Goal: Information Seeking & Learning: Learn about a topic

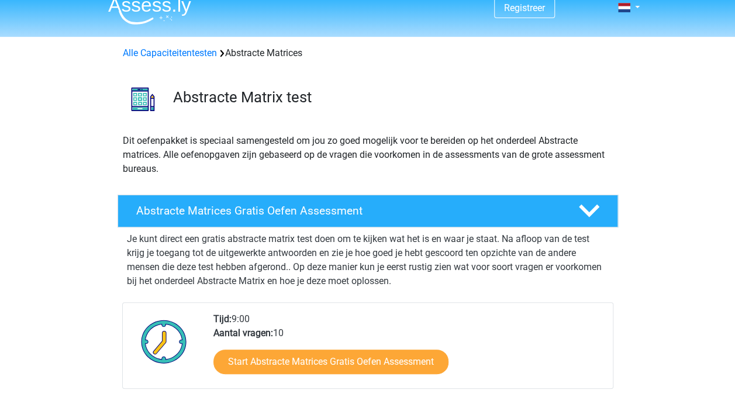
scroll to position [13, 0]
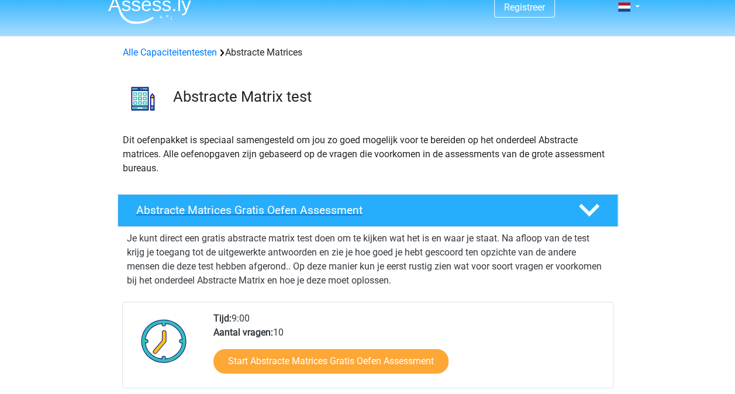
click at [317, 217] on div "Abstracte Matrices Gratis Oefen Assessment" at bounding box center [367, 210] width 500 height 33
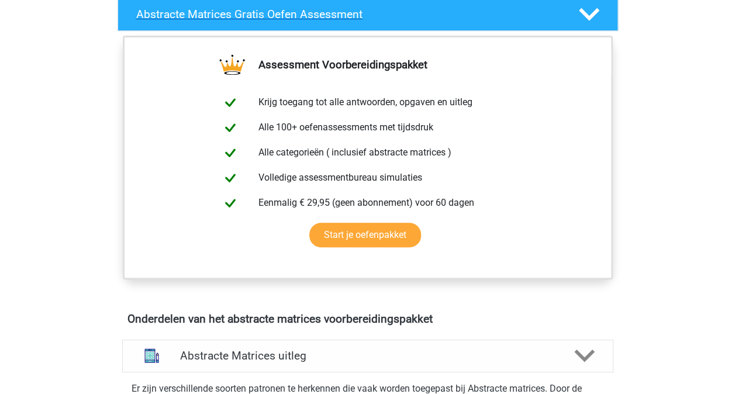
scroll to position [208, 0]
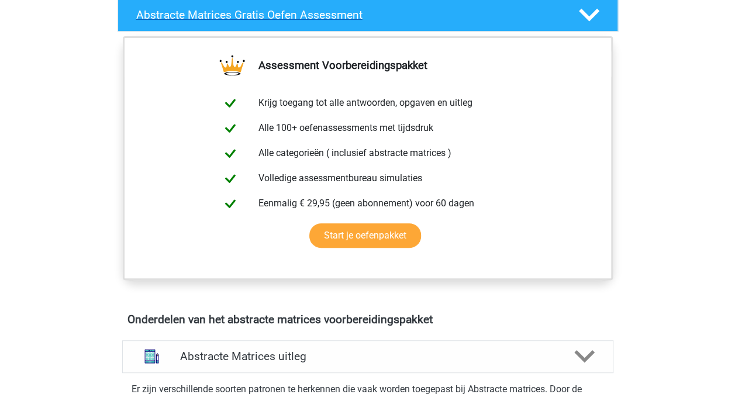
click at [588, 12] on icon at bounding box center [589, 15] width 20 height 20
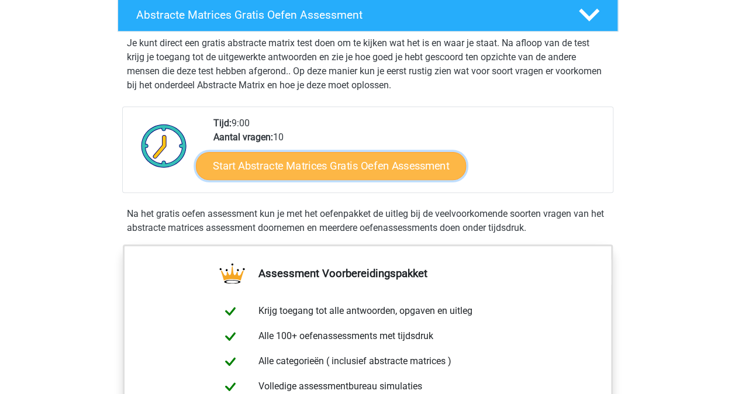
click at [417, 166] on link "Start Abstracte Matrices Gratis Oefen Assessment" at bounding box center [331, 165] width 270 height 28
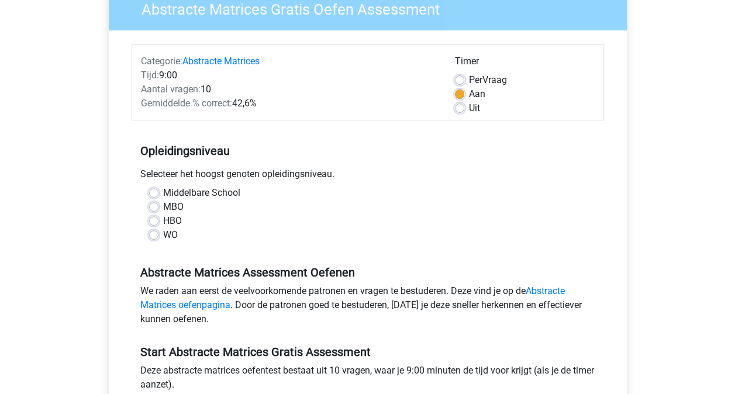
scroll to position [109, 0]
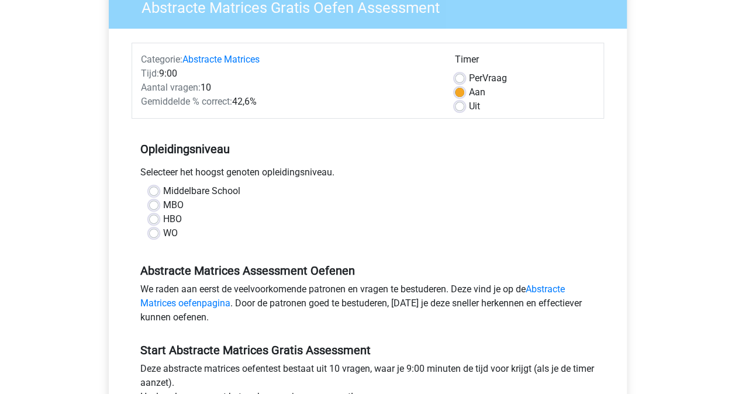
click at [160, 229] on div "WO" at bounding box center [367, 233] width 437 height 14
click at [163, 229] on label "WO" at bounding box center [170, 233] width 15 height 14
click at [158, 229] on input "WO" at bounding box center [153, 232] width 9 height 12
radio input "true"
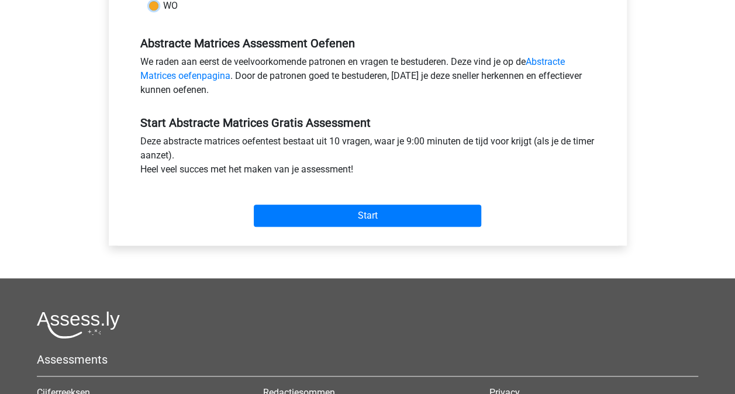
scroll to position [344, 0]
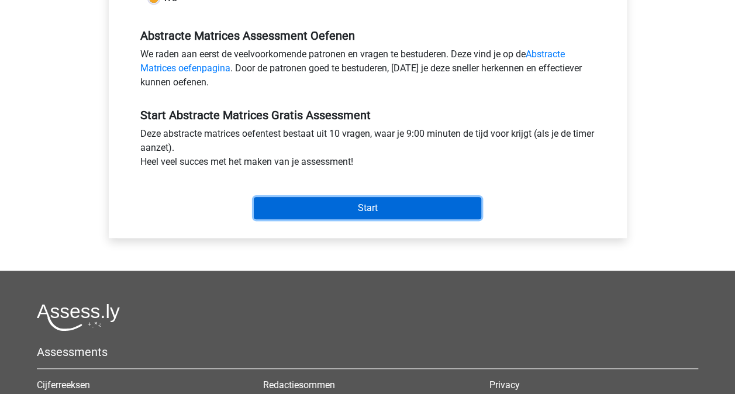
click at [306, 197] on input "Start" at bounding box center [367, 208] width 227 height 22
click at [411, 213] on input "Start" at bounding box center [367, 208] width 227 height 22
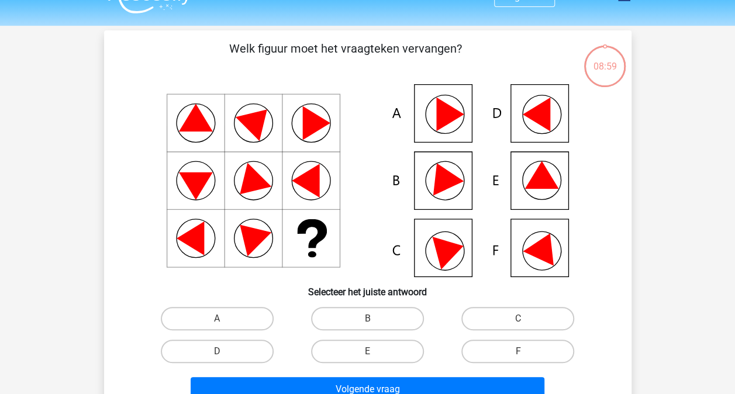
scroll to position [25, 0]
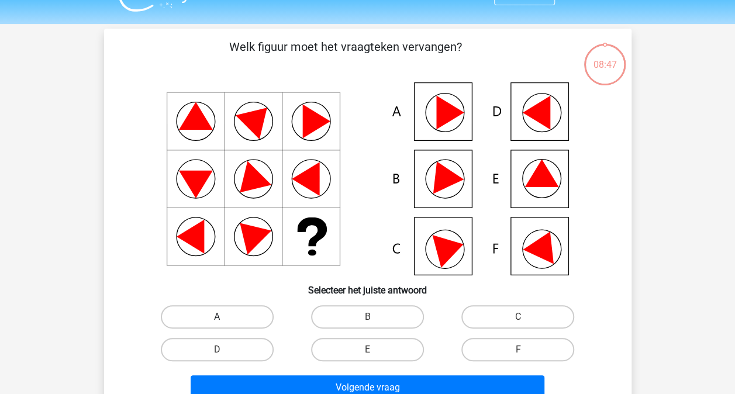
click at [236, 317] on label "A" at bounding box center [217, 316] width 113 height 23
click at [224, 317] on input "A" at bounding box center [221, 321] width 8 height 8
radio input "true"
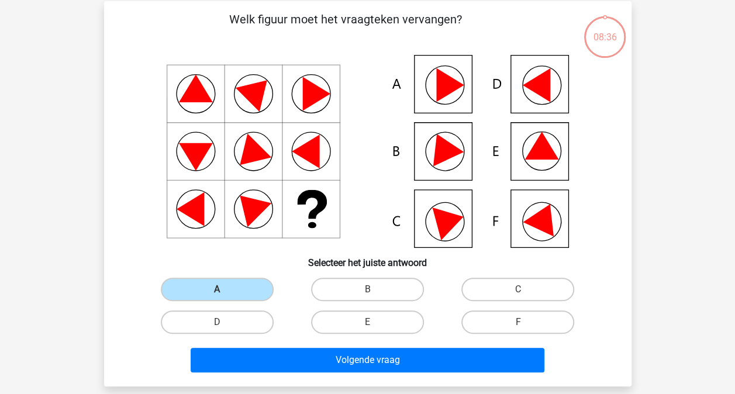
scroll to position [53, 0]
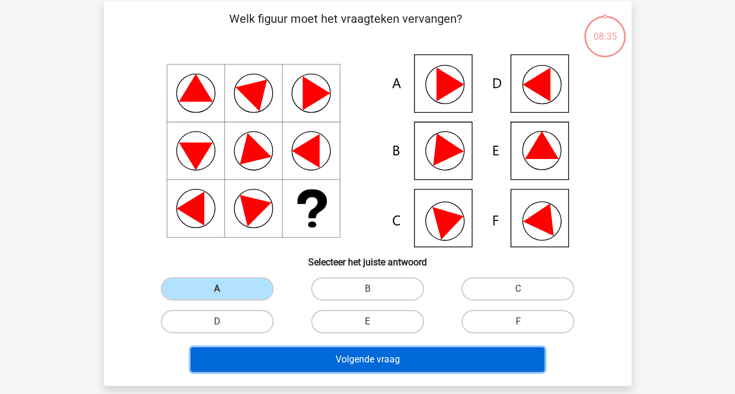
click at [323, 358] on button "Volgende vraag" at bounding box center [368, 359] width 354 height 25
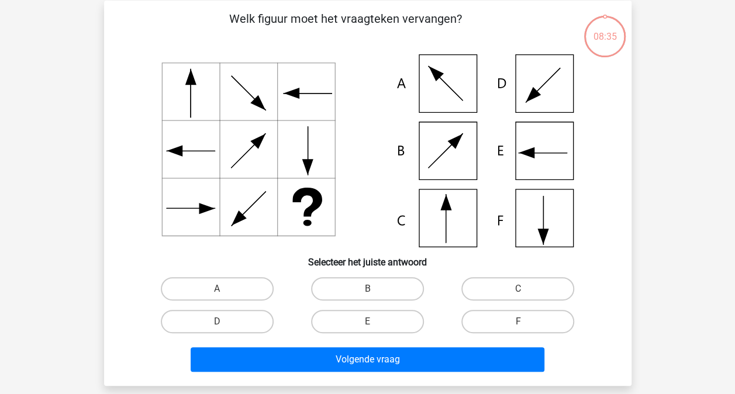
scroll to position [54, 0]
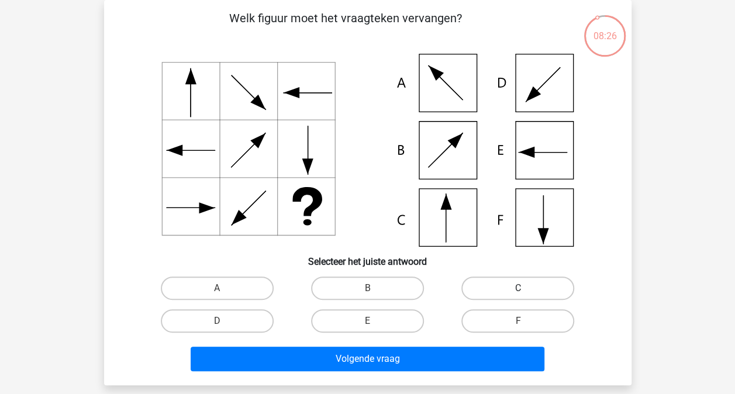
click at [515, 293] on label "C" at bounding box center [517, 287] width 113 height 23
click at [518, 293] on input "C" at bounding box center [522, 292] width 8 height 8
radio input "true"
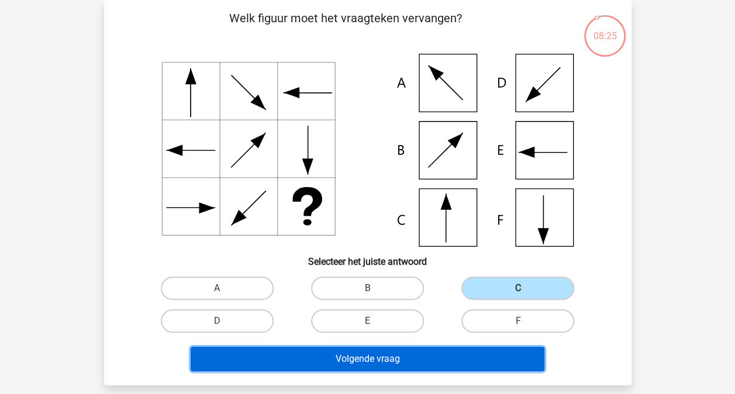
click at [472, 362] on button "Volgende vraag" at bounding box center [368, 359] width 354 height 25
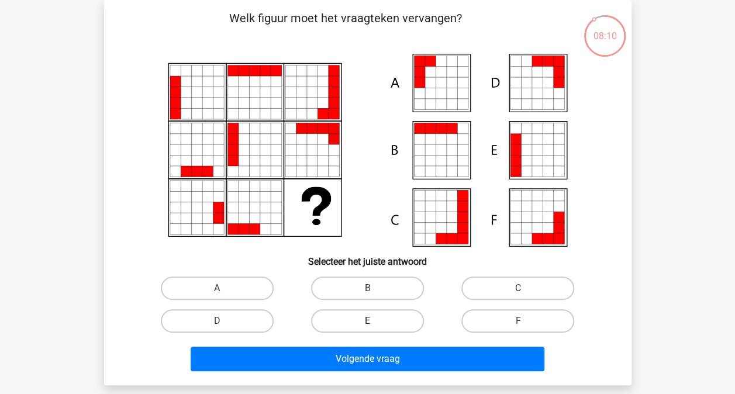
click at [358, 316] on label "E" at bounding box center [367, 320] width 113 height 23
click at [367, 321] on input "E" at bounding box center [371, 325] width 8 height 8
radio input "true"
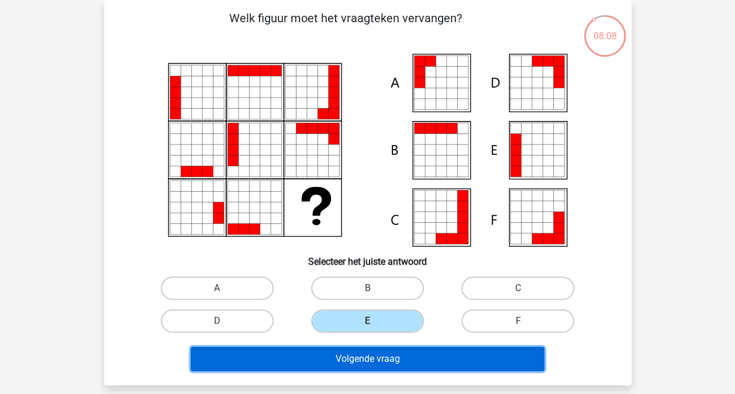
click at [383, 366] on button "Volgende vraag" at bounding box center [368, 359] width 354 height 25
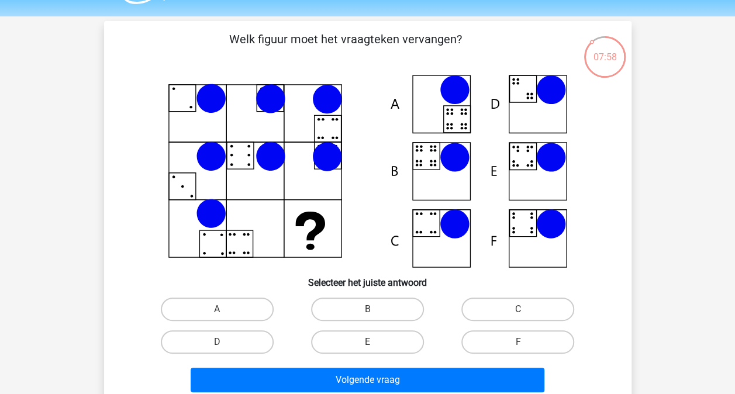
scroll to position [30, 0]
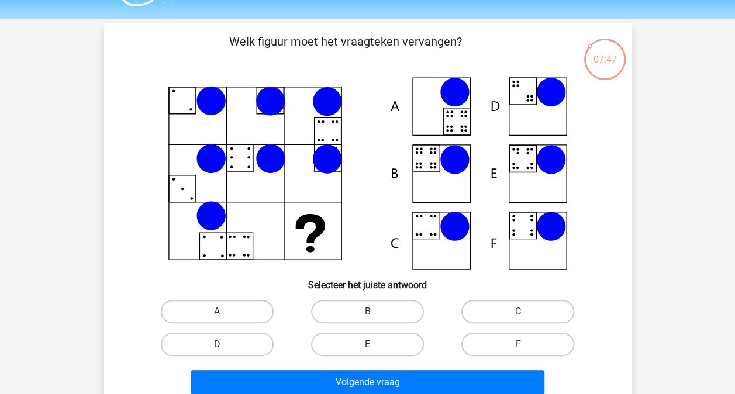
click at [166, 263] on icon at bounding box center [367, 173] width 471 height 193
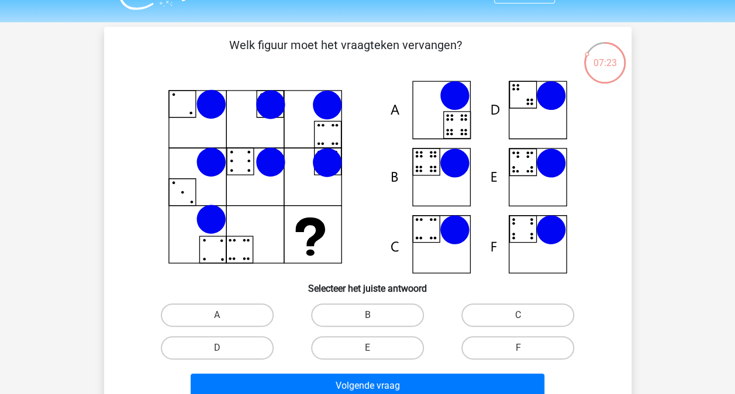
scroll to position [27, 0]
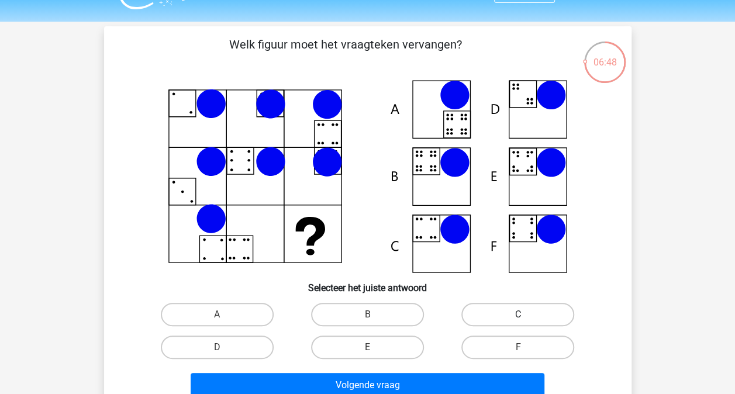
click at [510, 316] on label "C" at bounding box center [517, 314] width 113 height 23
click at [518, 316] on input "C" at bounding box center [522, 318] width 8 height 8
radio input "true"
click at [378, 351] on label "E" at bounding box center [367, 346] width 113 height 23
click at [375, 351] on input "E" at bounding box center [371, 351] width 8 height 8
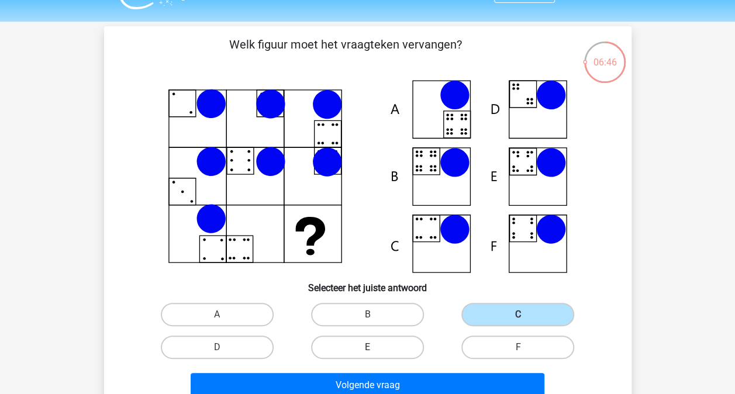
radio input "true"
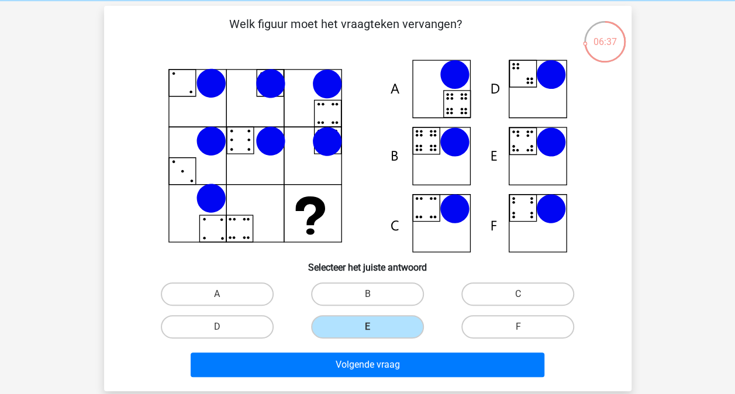
scroll to position [94, 0]
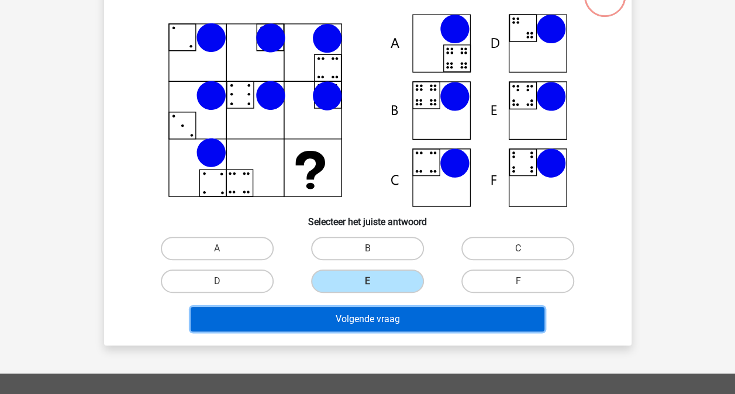
click at [406, 318] on button "Volgende vraag" at bounding box center [368, 319] width 354 height 25
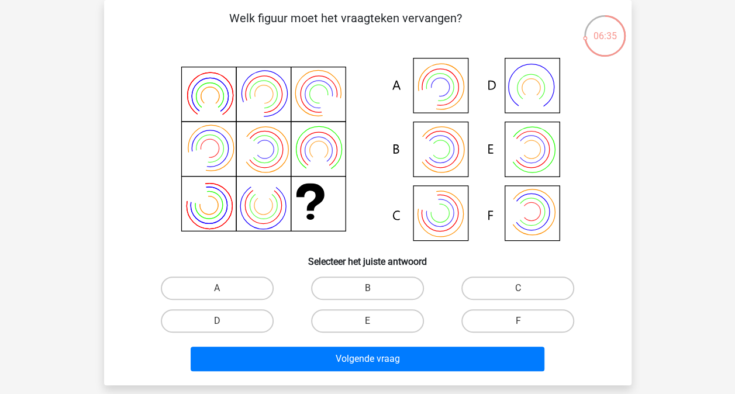
scroll to position [30, 0]
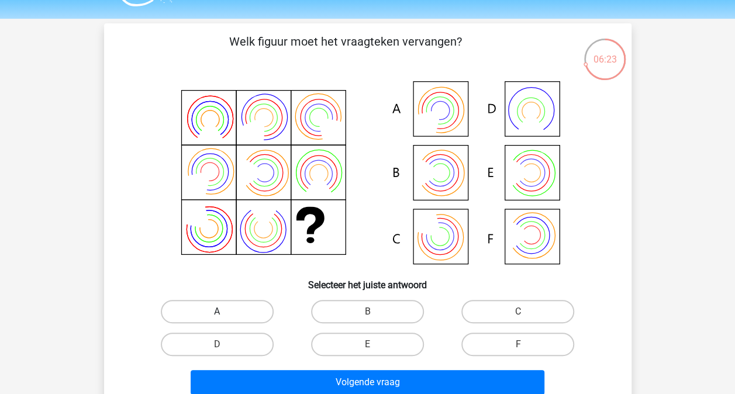
click at [232, 316] on label "A" at bounding box center [217, 311] width 113 height 23
click at [224, 316] on input "A" at bounding box center [221, 315] width 8 height 8
radio input "true"
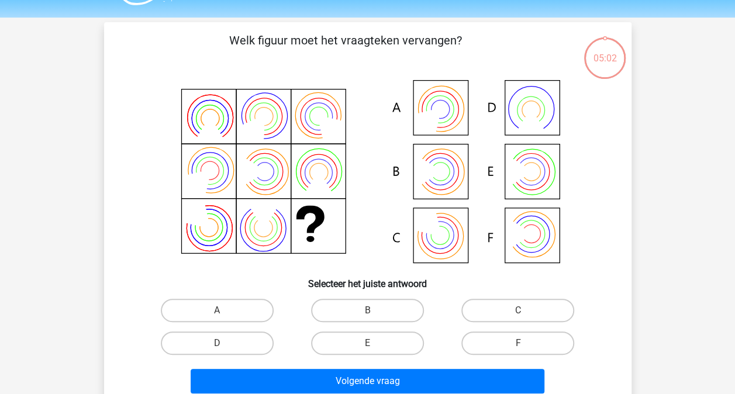
scroll to position [50, 0]
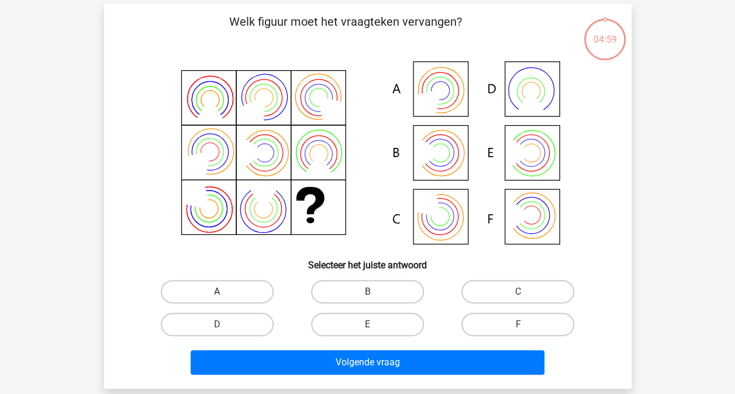
click at [226, 299] on label "A" at bounding box center [217, 291] width 113 height 23
click at [224, 299] on input "A" at bounding box center [221, 296] width 8 height 8
radio input "true"
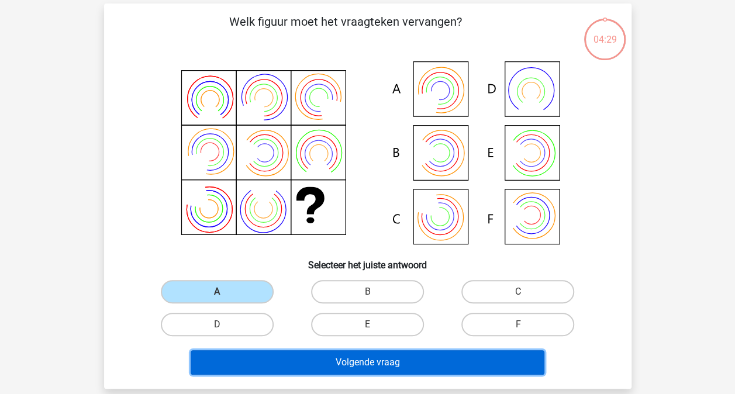
click at [290, 368] on button "Volgende vraag" at bounding box center [368, 362] width 354 height 25
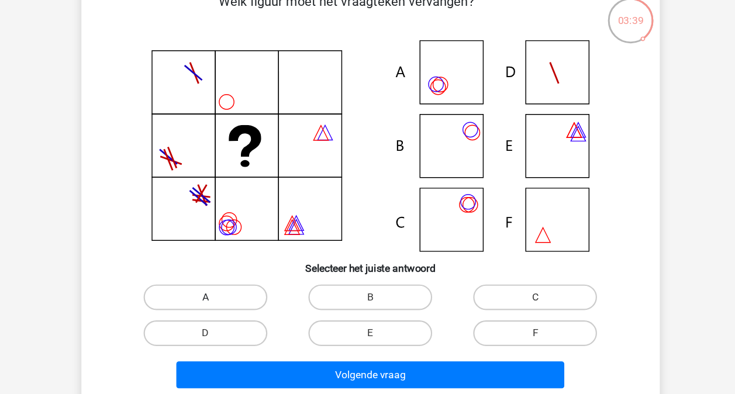
click at [189, 295] on label "A" at bounding box center [217, 291] width 113 height 23
click at [217, 295] on input "A" at bounding box center [221, 296] width 8 height 8
radio input "true"
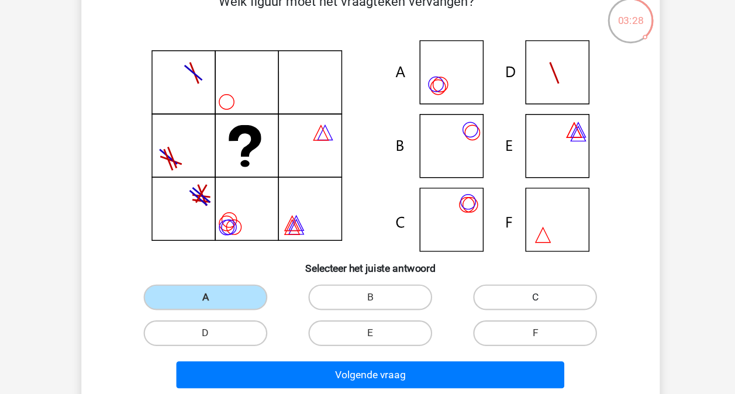
click at [478, 302] on label "C" at bounding box center [517, 291] width 113 height 23
click at [518, 299] on input "C" at bounding box center [522, 296] width 8 height 8
radio input "true"
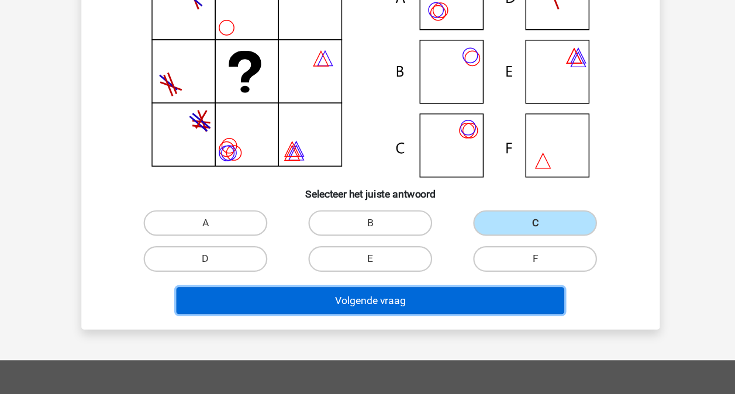
click at [459, 312] on button "Volgende vraag" at bounding box center [368, 308] width 354 height 25
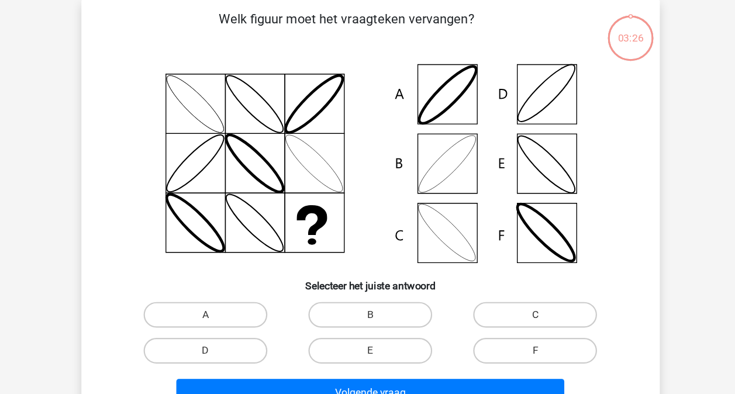
scroll to position [54, 0]
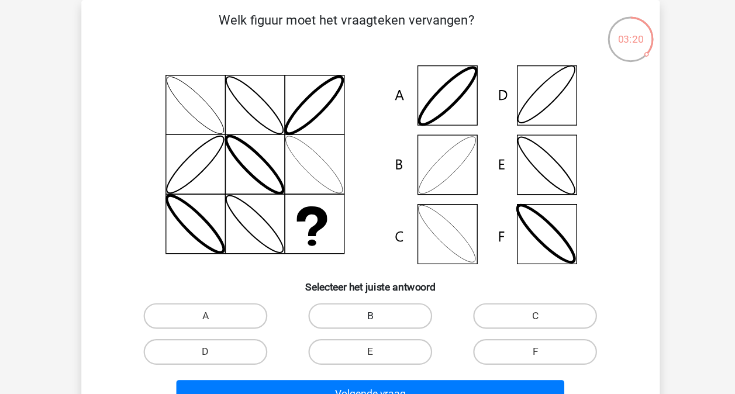
click at [385, 293] on label "B" at bounding box center [367, 287] width 113 height 23
click at [375, 293] on input "B" at bounding box center [371, 292] width 8 height 8
radio input "true"
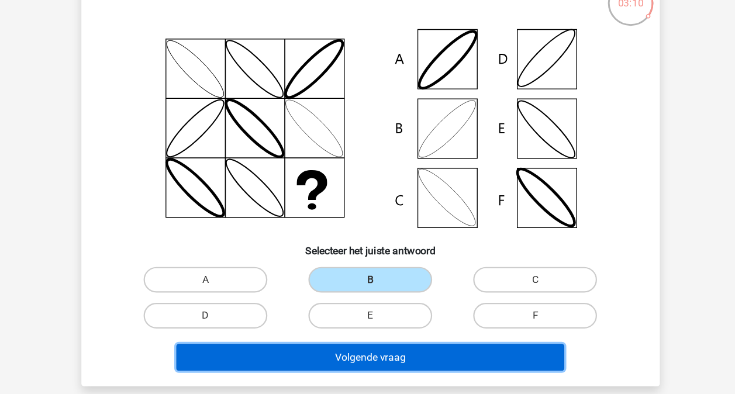
click at [365, 362] on button "Volgende vraag" at bounding box center [368, 359] width 354 height 25
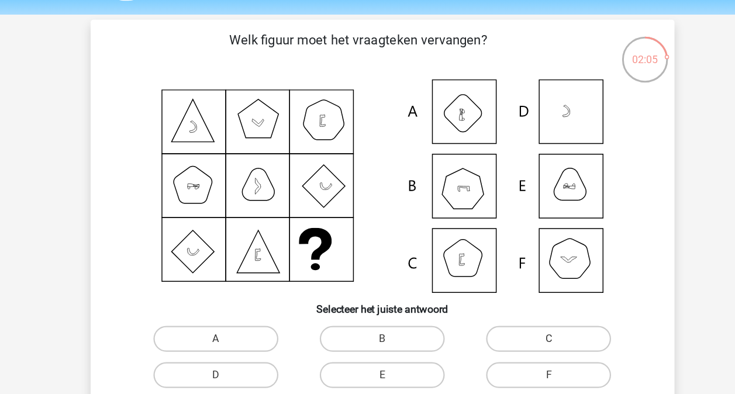
scroll to position [131, 0]
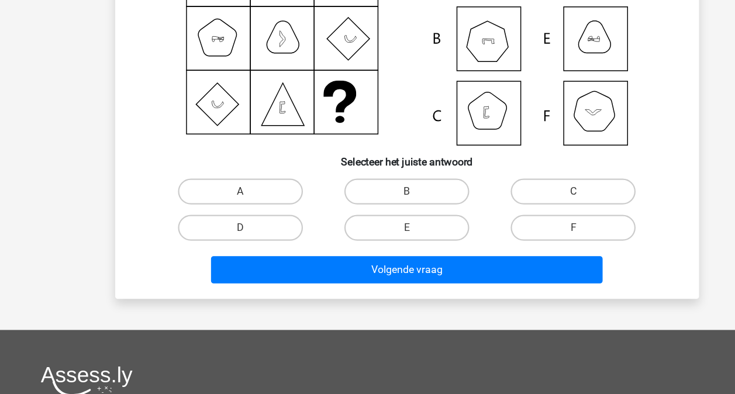
click at [257, 293] on div "Volgende vraag" at bounding box center [367, 283] width 451 height 29
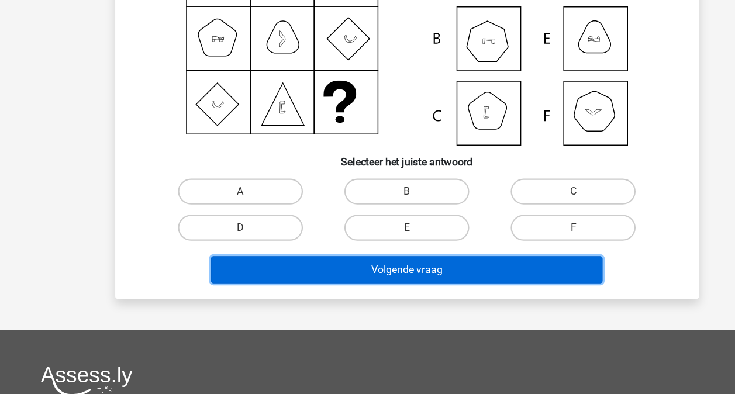
click at [260, 285] on button "Volgende vraag" at bounding box center [368, 281] width 354 height 25
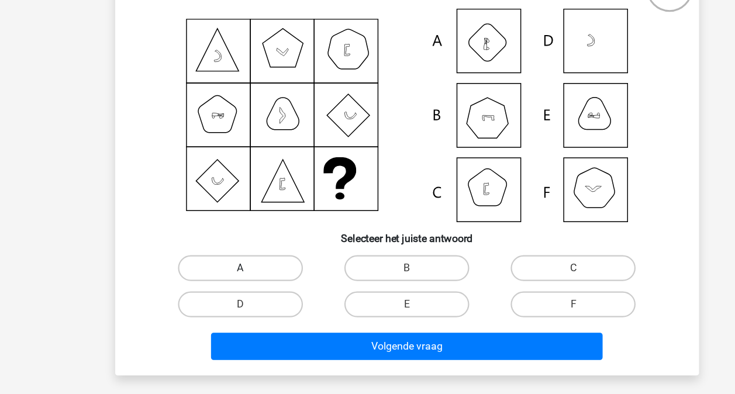
scroll to position [99, 0]
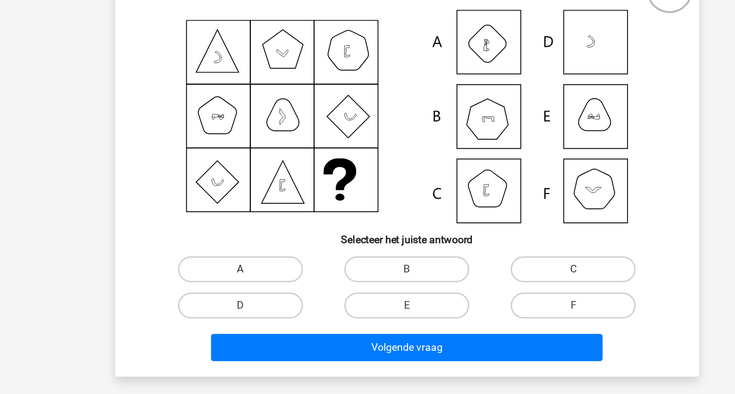
click at [237, 240] on label "A" at bounding box center [217, 242] width 113 height 23
click at [224, 243] on input "A" at bounding box center [221, 247] width 8 height 8
radio input "true"
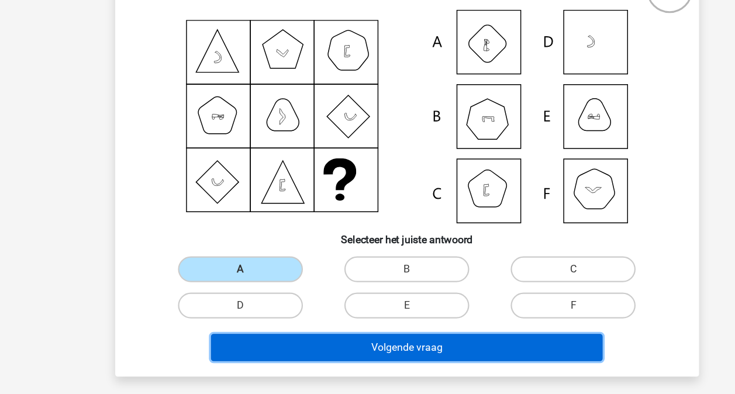
click at [268, 307] on button "Volgende vraag" at bounding box center [368, 314] width 354 height 25
click at [274, 314] on button "Volgende vraag" at bounding box center [368, 314] width 354 height 25
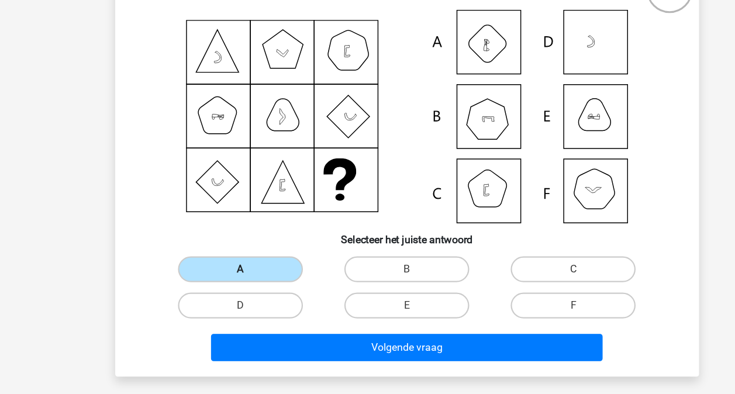
click at [221, 236] on label "A" at bounding box center [217, 242] width 113 height 23
click at [221, 243] on input "A" at bounding box center [221, 247] width 8 height 8
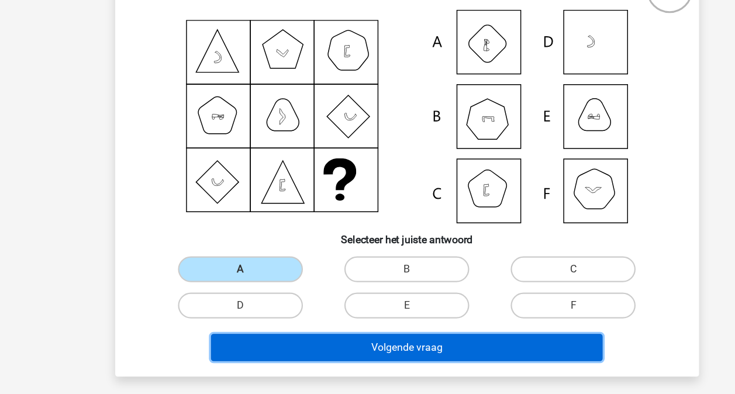
click at [311, 313] on button "Volgende vraag" at bounding box center [368, 314] width 354 height 25
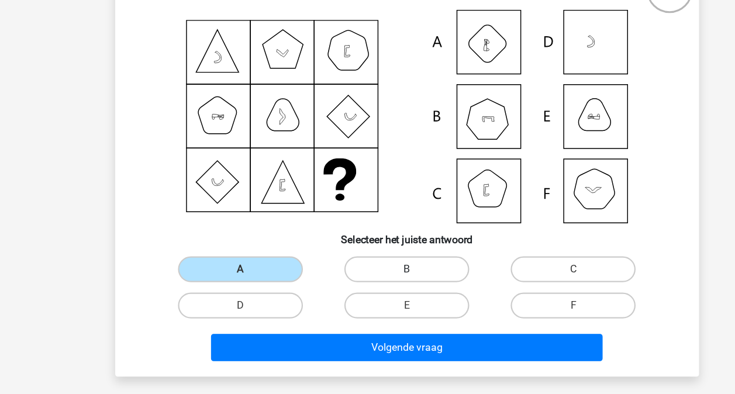
click at [344, 250] on label "B" at bounding box center [367, 242] width 113 height 23
click at [367, 250] on input "B" at bounding box center [371, 247] width 8 height 8
radio input "true"
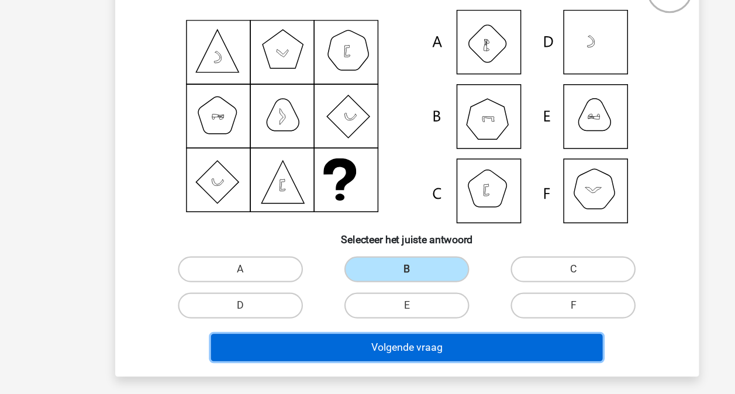
click at [337, 319] on button "Volgende vraag" at bounding box center [368, 314] width 354 height 25
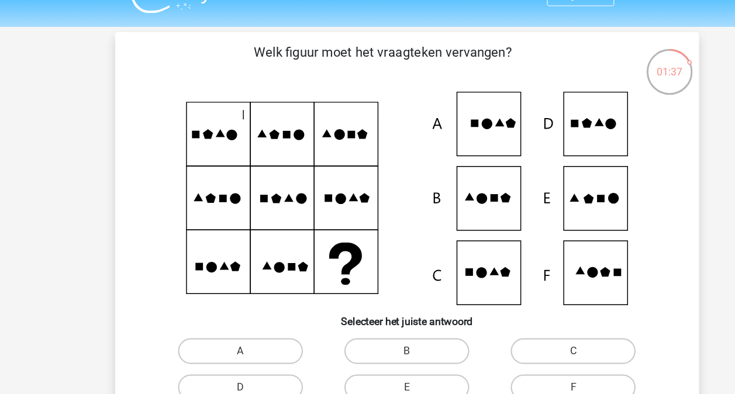
scroll to position [15, 0]
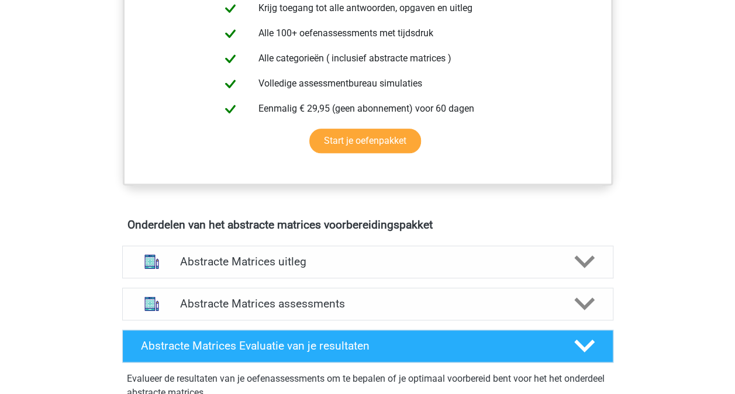
scroll to position [625, 0]
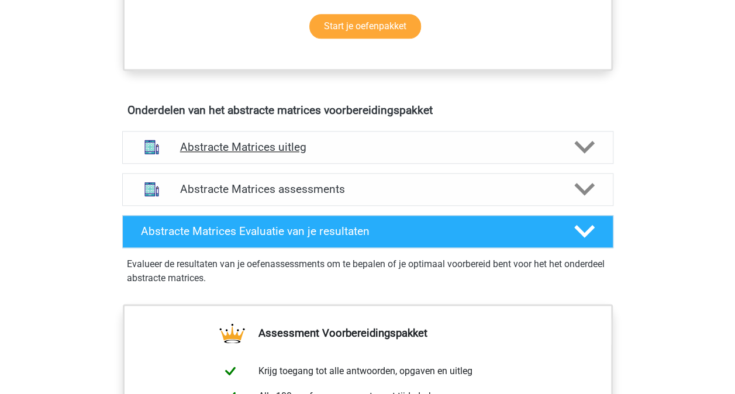
click at [210, 133] on div "Abstracte Matrices uitleg" at bounding box center [367, 147] width 491 height 33
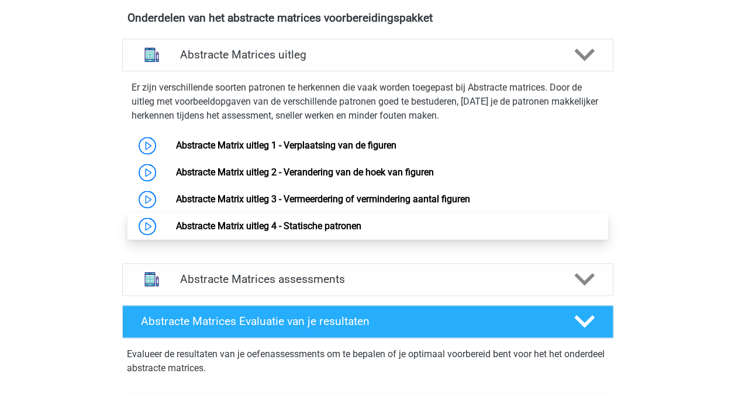
scroll to position [821, 0]
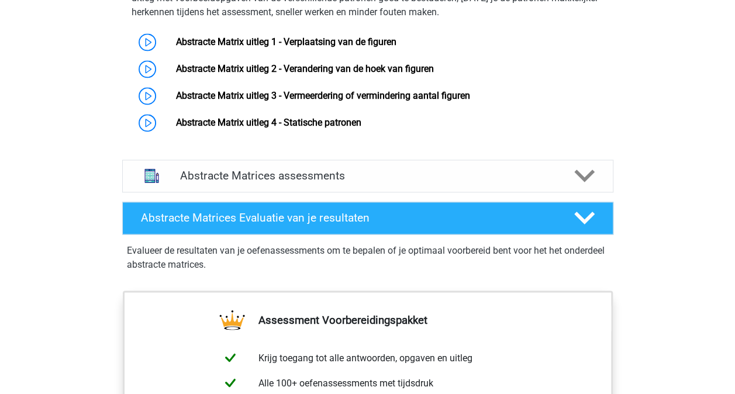
click at [245, 194] on div "Abstracte Matrices assessments We raden aan om minimaal 3 oefensets te doen met…" at bounding box center [367, 176] width 536 height 42
click at [255, 179] on h4 "Abstracte Matrices assessments" at bounding box center [367, 175] width 375 height 13
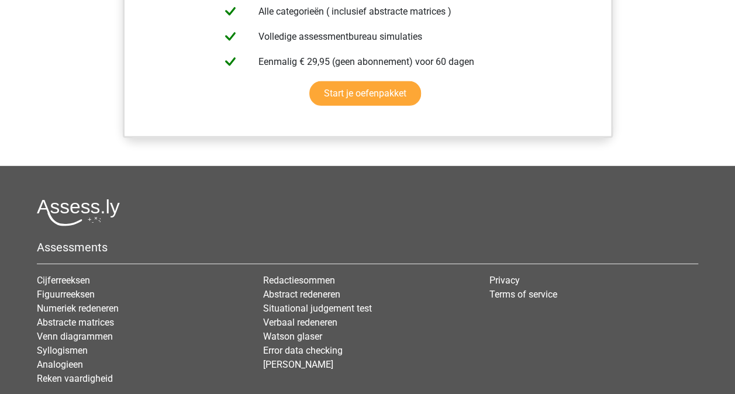
scroll to position [1771, 0]
